Goal: Navigation & Orientation: Find specific page/section

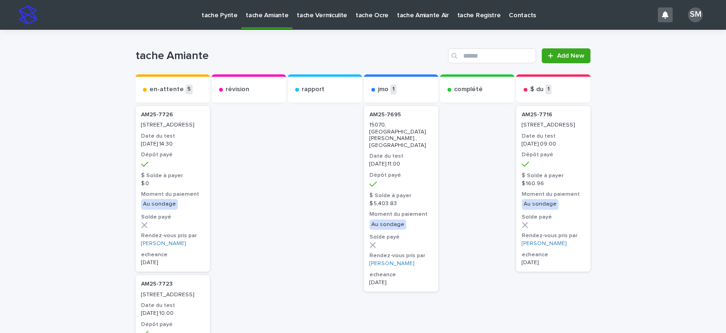
click at [220, 9] on p "tache Pyrite" at bounding box center [220, 10] width 36 height 20
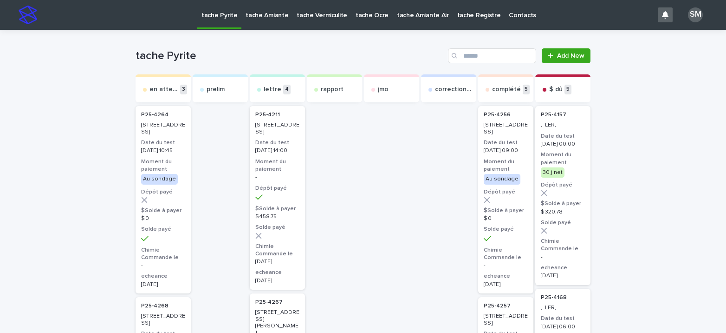
click at [356, 14] on p "tache Ocre" at bounding box center [372, 10] width 33 height 20
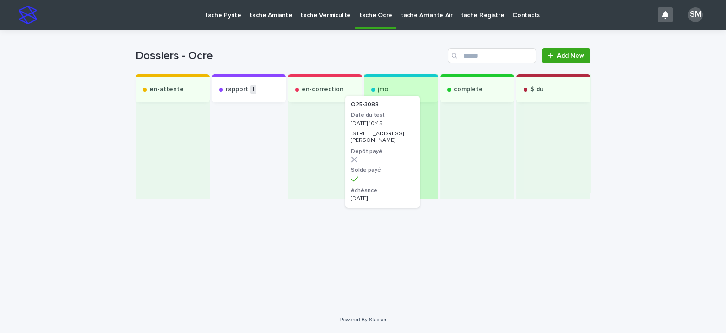
drag, startPoint x: 248, startPoint y: 150, endPoint x: 398, endPoint y: 140, distance: 151.3
click at [398, 140] on div "en-attente rapport 1 O25-3088 Date du test [DATE] 10:45 [STREET_ADDRESS][PERSON…" at bounding box center [363, 136] width 455 height 124
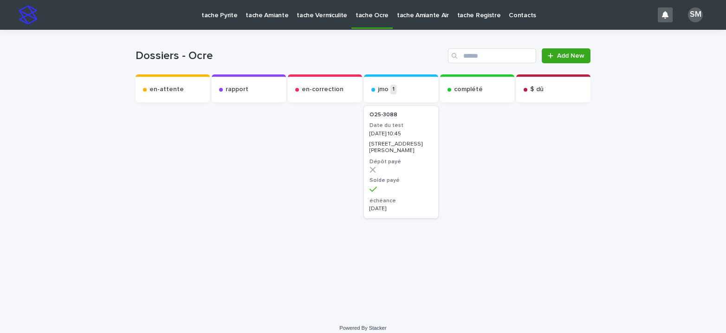
click at [246, 11] on p "tache Amiante" at bounding box center [267, 10] width 43 height 20
